Goal: Information Seeking & Learning: Learn about a topic

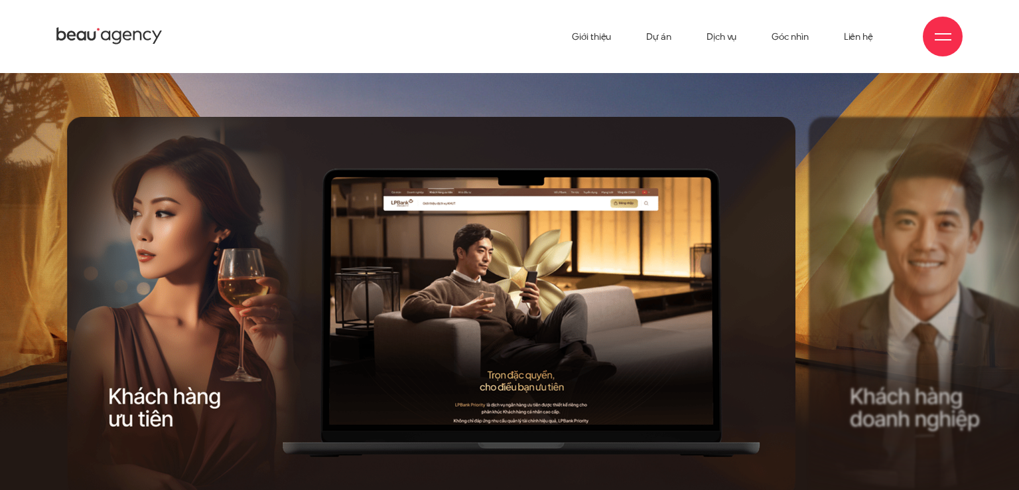
click at [535, 301] on div "Next slide" at bounding box center [619, 325] width 368 height 417
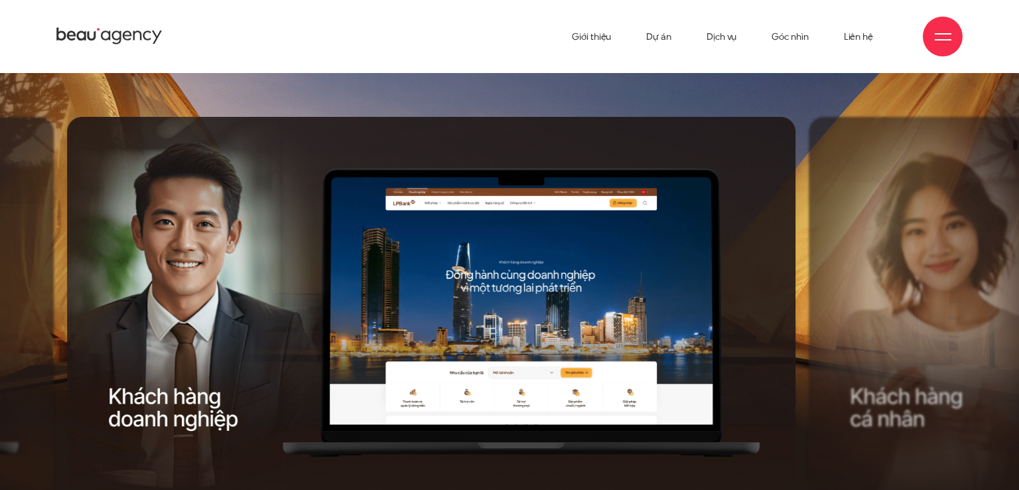
click at [535, 301] on div "Next slide" at bounding box center [619, 325] width 368 height 417
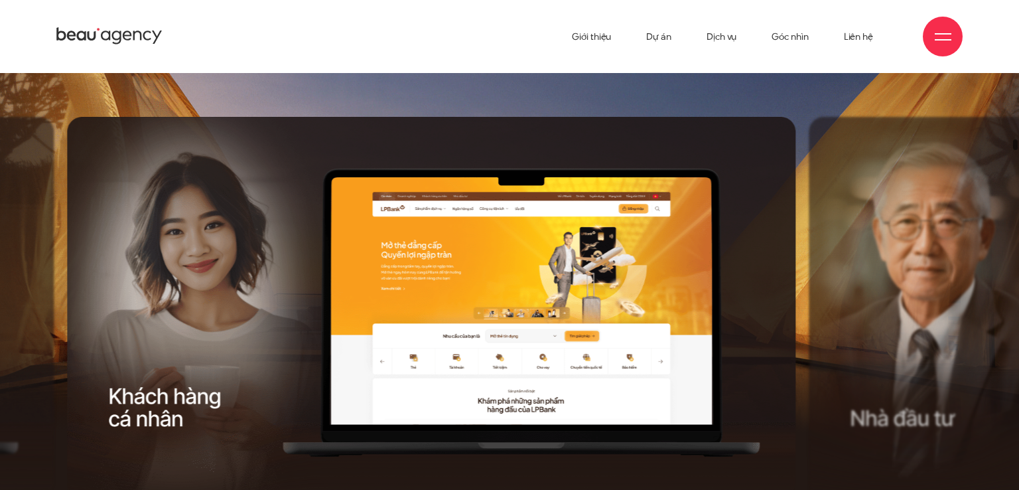
click at [535, 301] on div "Next slide" at bounding box center [619, 325] width 368 height 417
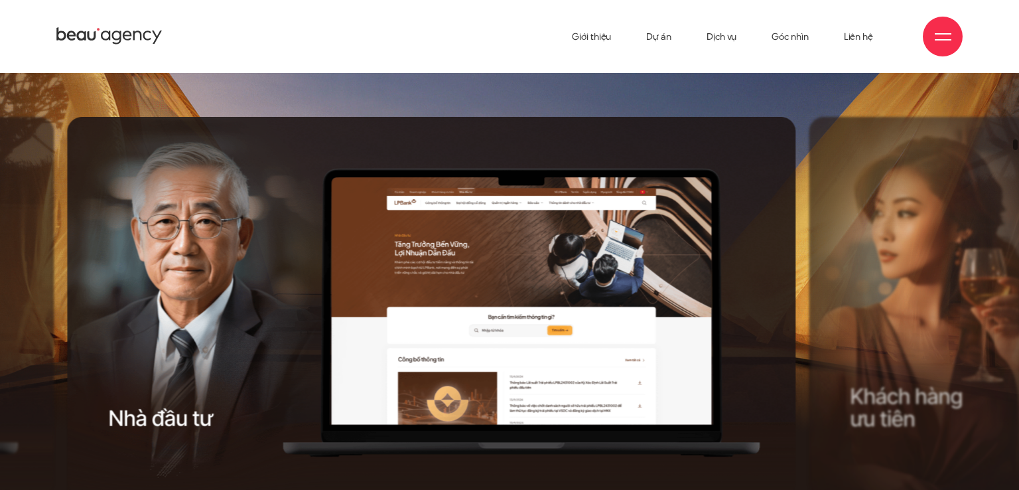
click at [535, 301] on div "Next slide" at bounding box center [619, 325] width 368 height 417
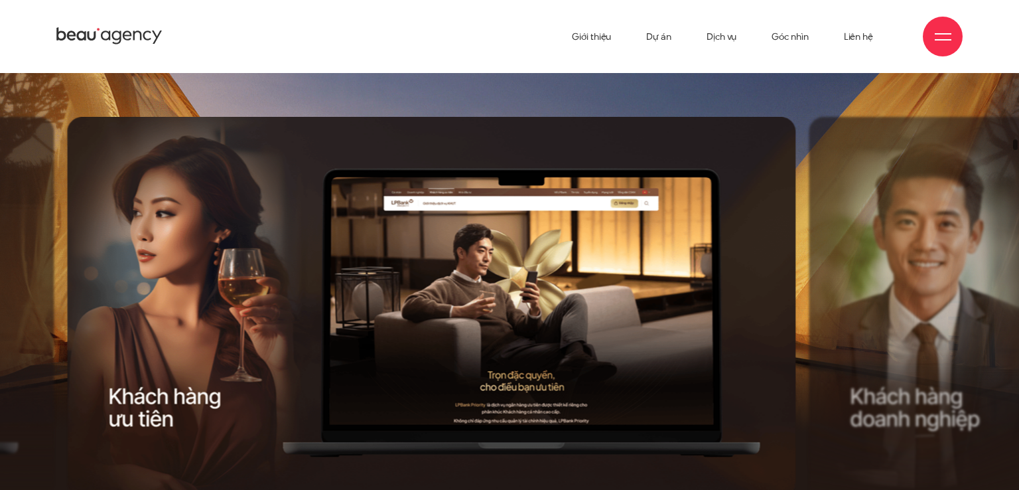
click at [535, 301] on div "Next slide" at bounding box center [619, 325] width 368 height 417
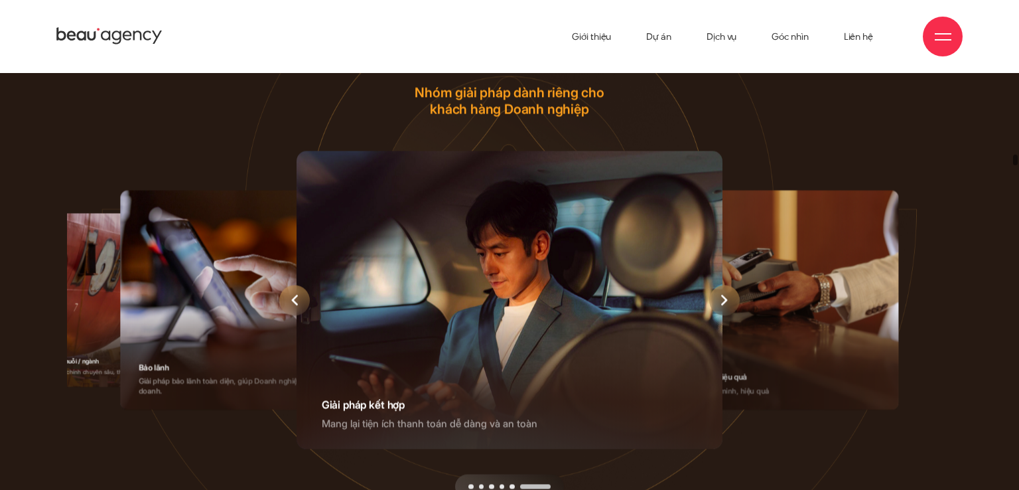
click at [723, 298] on icon "Next slide" at bounding box center [724, 300] width 7 height 11
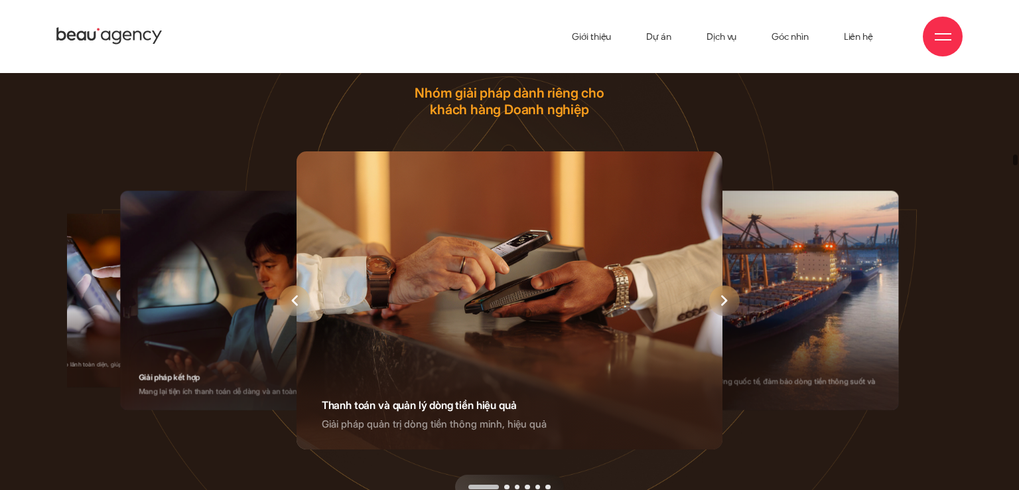
click at [723, 298] on icon "Next slide" at bounding box center [724, 300] width 7 height 11
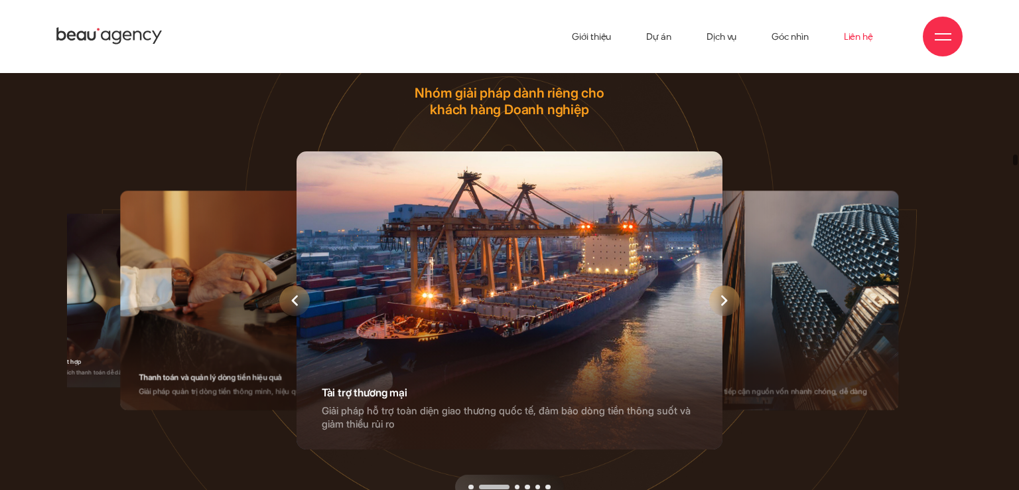
click at [855, 38] on link "Liên hệ" at bounding box center [858, 36] width 29 height 73
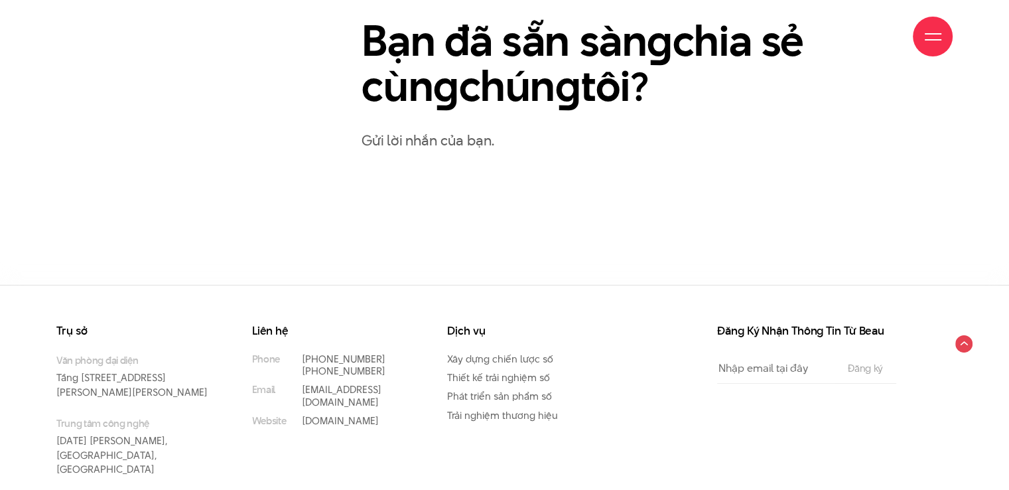
scroll to position [775, 0]
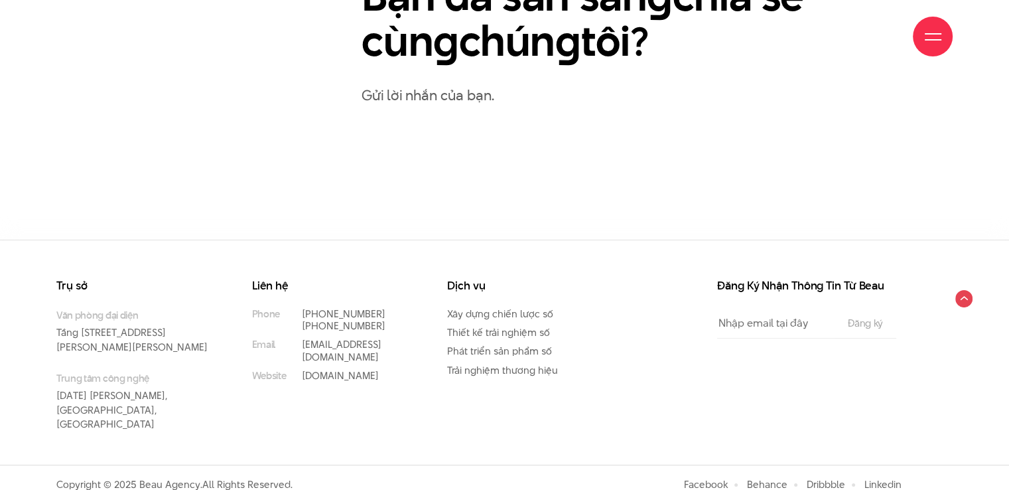
click at [754, 323] on input "Email" at bounding box center [775, 323] width 117 height 30
click at [654, 358] on div "Đăng Ký Nhận Thông Tin Từ Beau Email The subscriber's email address. Đăng ký" at bounding box center [779, 372] width 293 height 185
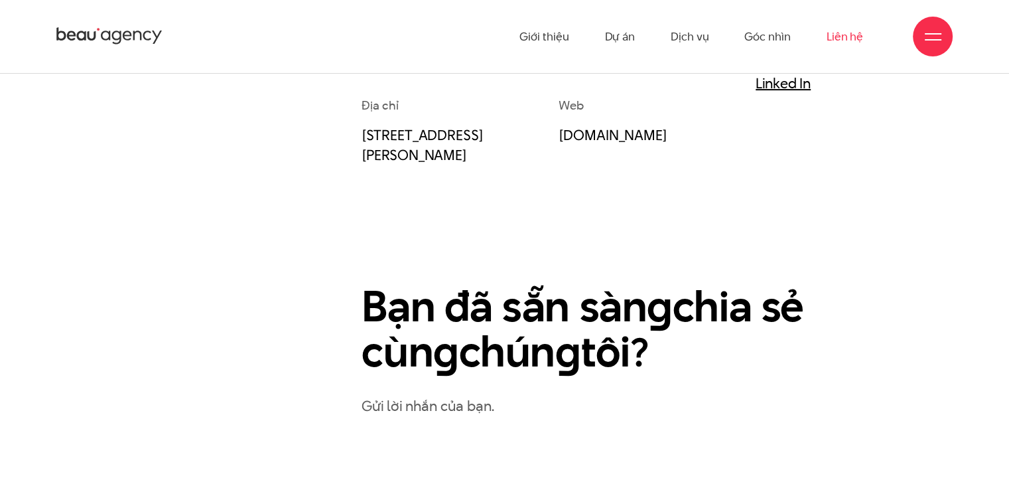
scroll to position [199, 0]
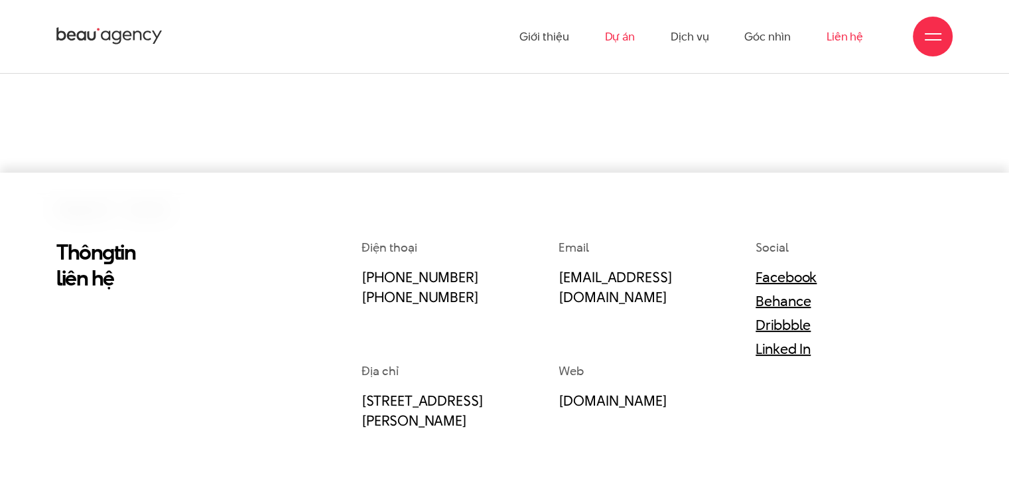
click at [619, 46] on link "Dự án" at bounding box center [620, 36] width 31 height 73
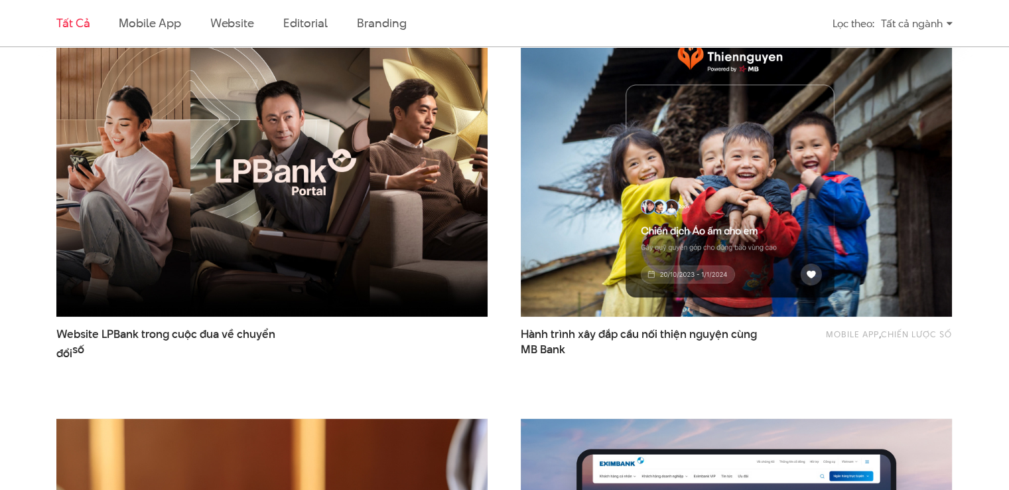
scroll to position [730, 0]
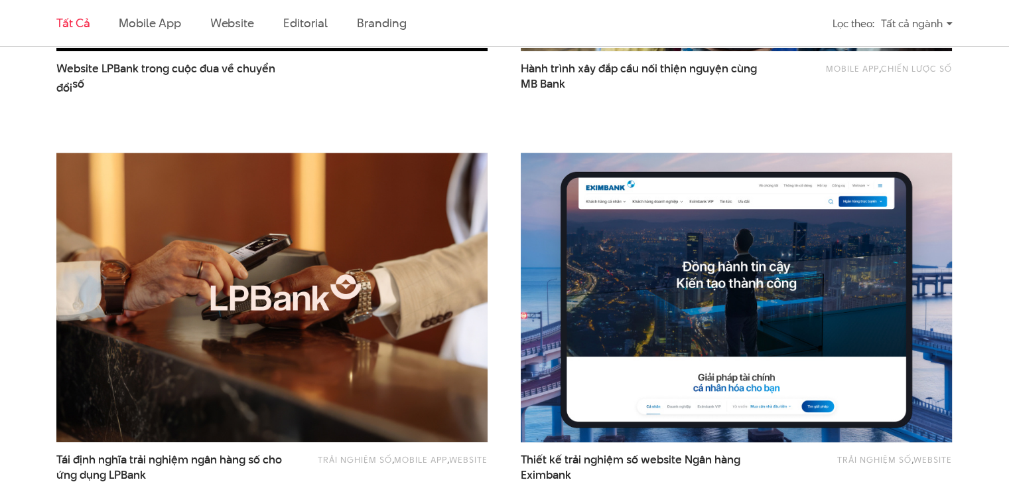
click at [650, 284] on img at bounding box center [737, 297] width 475 height 318
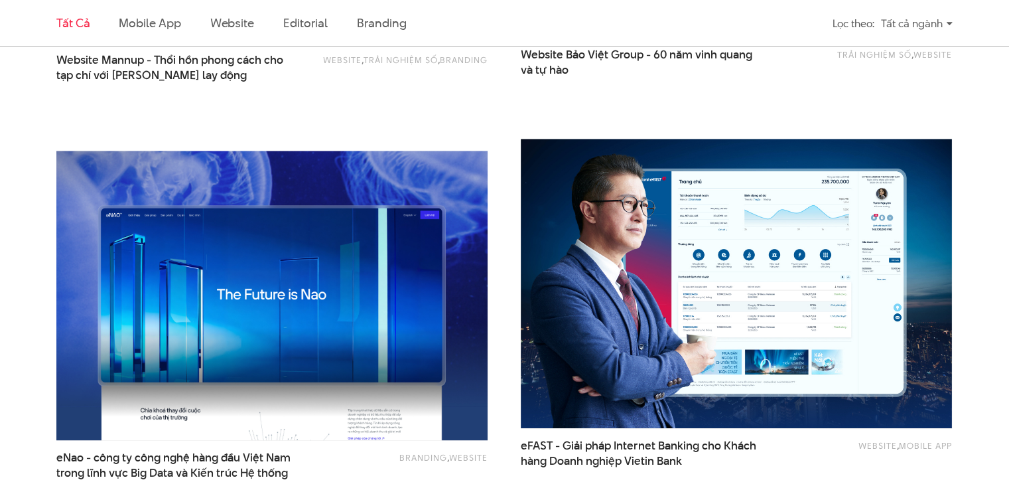
scroll to position [1593, 0]
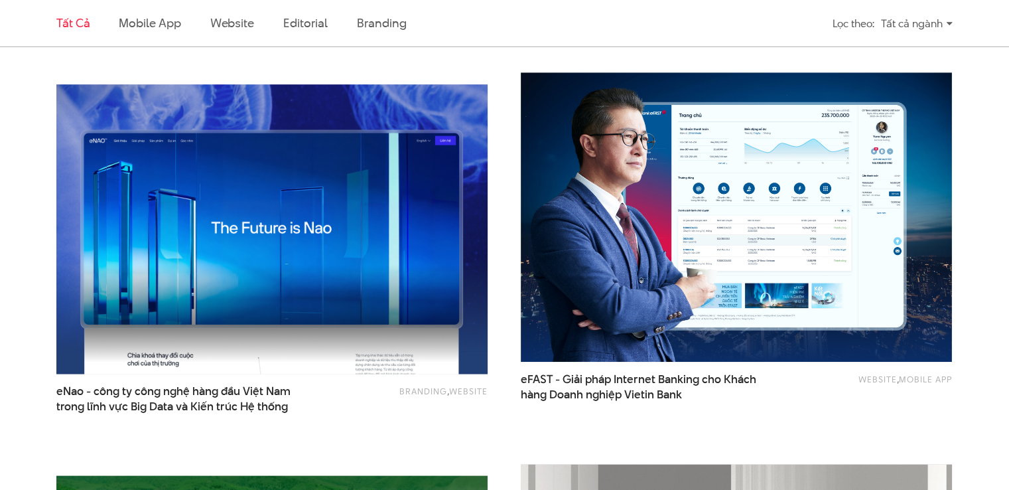
click at [377, 239] on img at bounding box center [272, 229] width 475 height 318
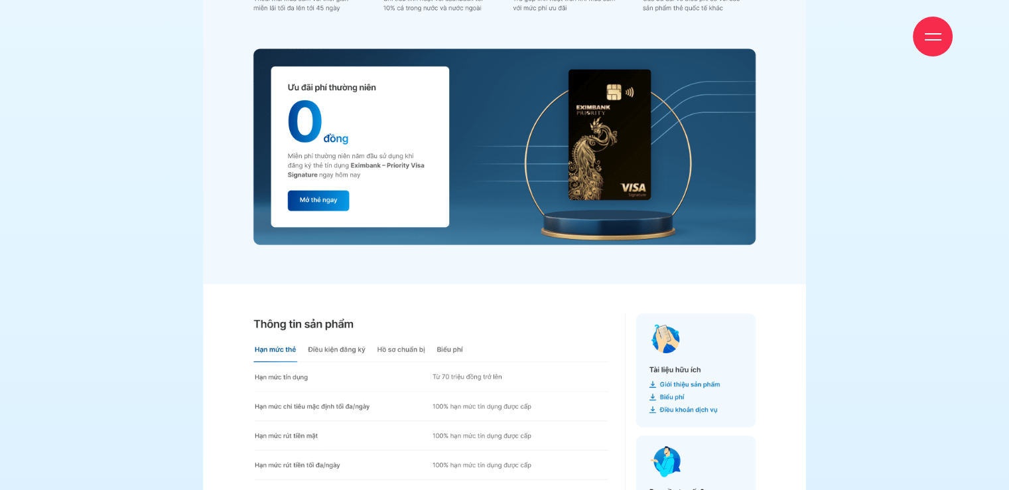
scroll to position [11227, 0]
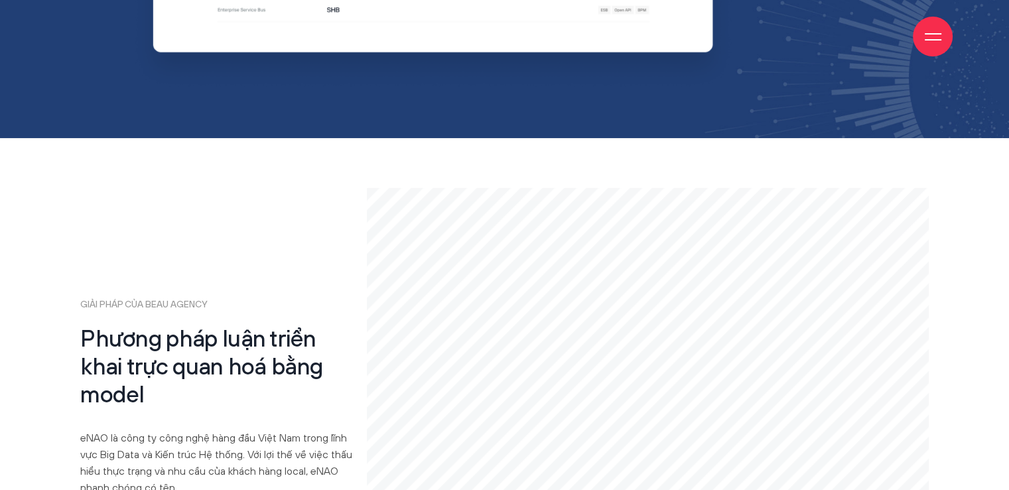
scroll to position [6040, 0]
